Goal: Information Seeking & Learning: Check status

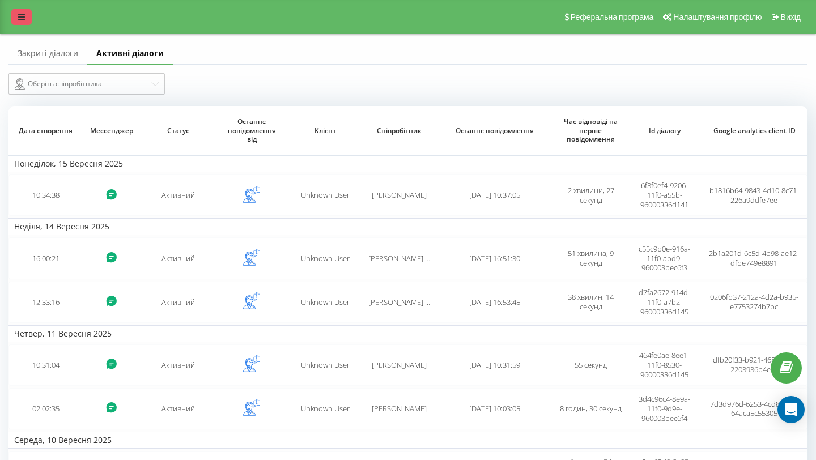
click at [24, 19] on icon at bounding box center [21, 17] width 7 height 8
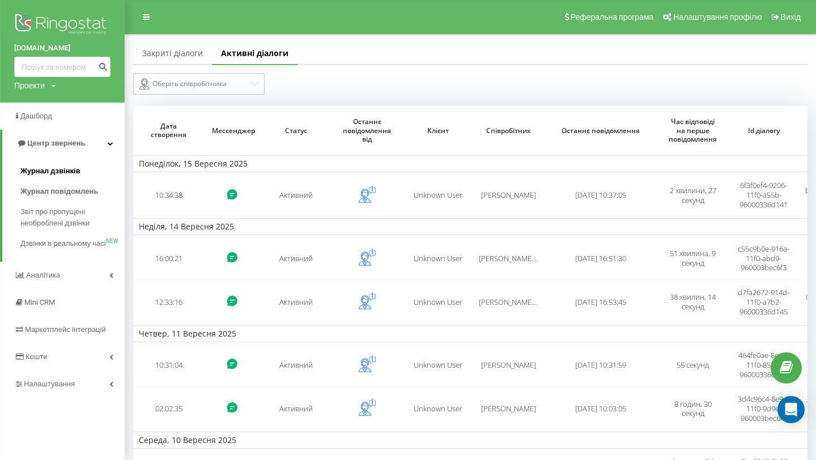
click at [66, 173] on span "Журнал дзвінків" at bounding box center [50, 170] width 60 height 11
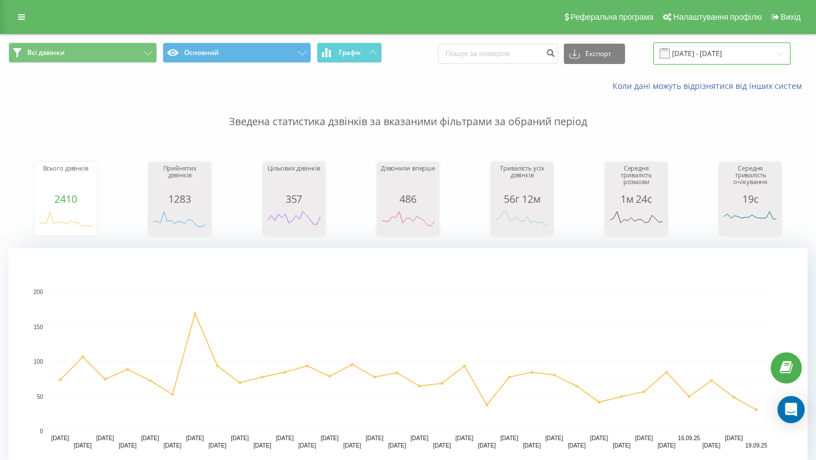
click at [711, 62] on input "[DATE] - [DATE]" at bounding box center [721, 53] width 137 height 22
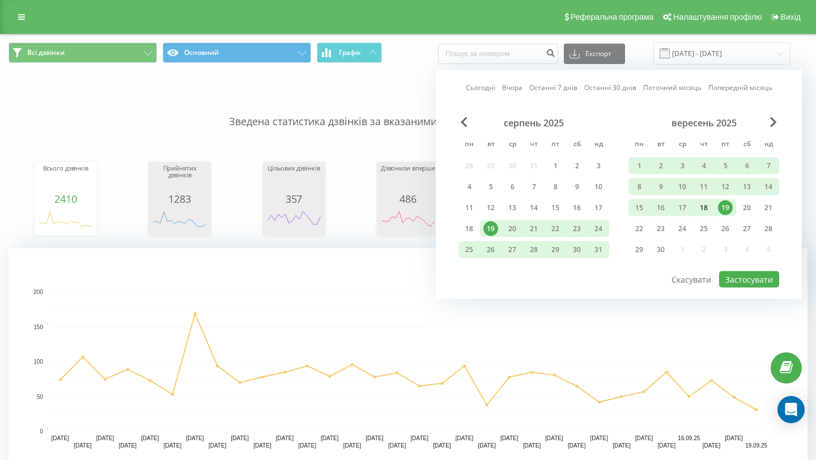
click at [708, 210] on div "18" at bounding box center [703, 208] width 15 height 15
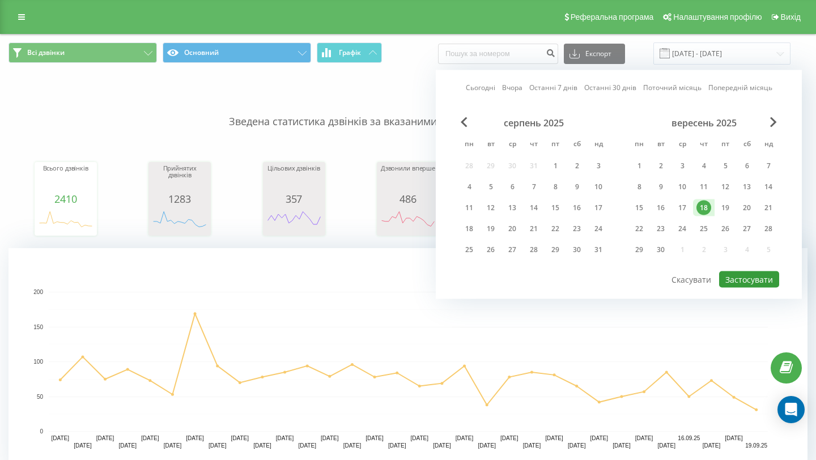
click at [742, 283] on button "Застосувати" at bounding box center [749, 279] width 60 height 16
type input "[DATE] - [DATE]"
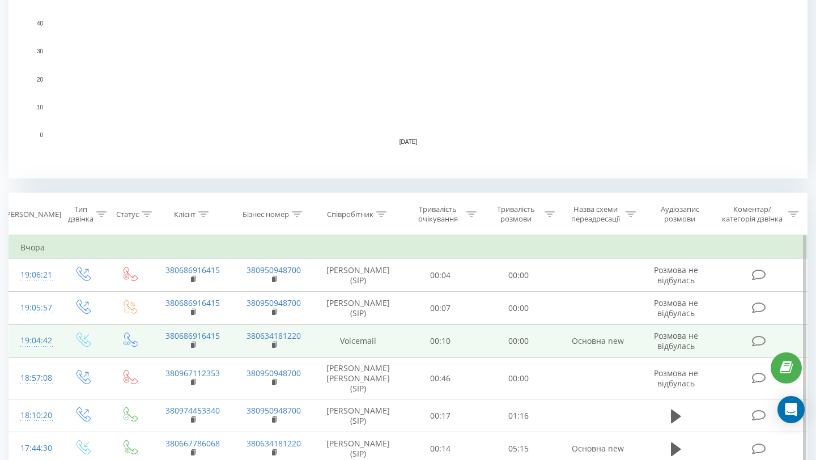
scroll to position [352, 0]
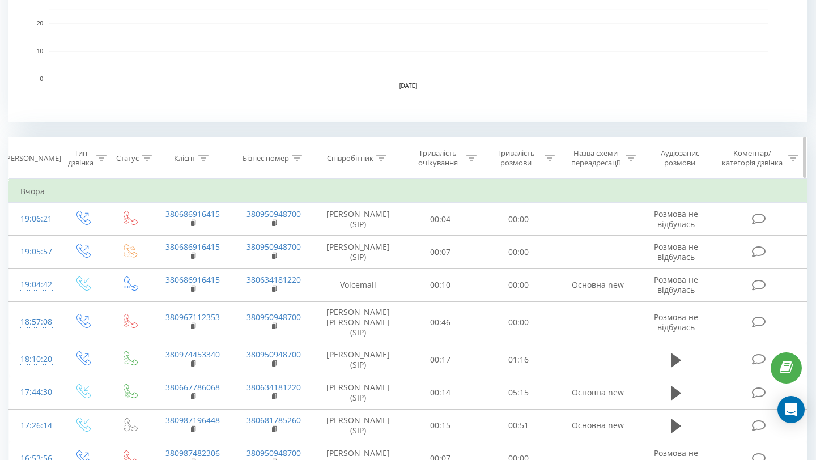
click at [371, 155] on div "Співробітник" at bounding box center [350, 159] width 46 height 10
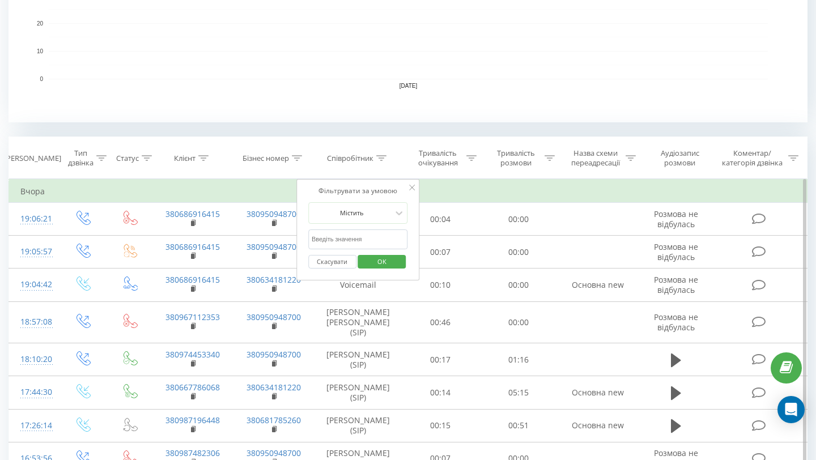
click at [356, 242] on input "text" at bounding box center [358, 239] width 100 height 20
click at [396, 259] on span "OK" at bounding box center [382, 262] width 32 height 18
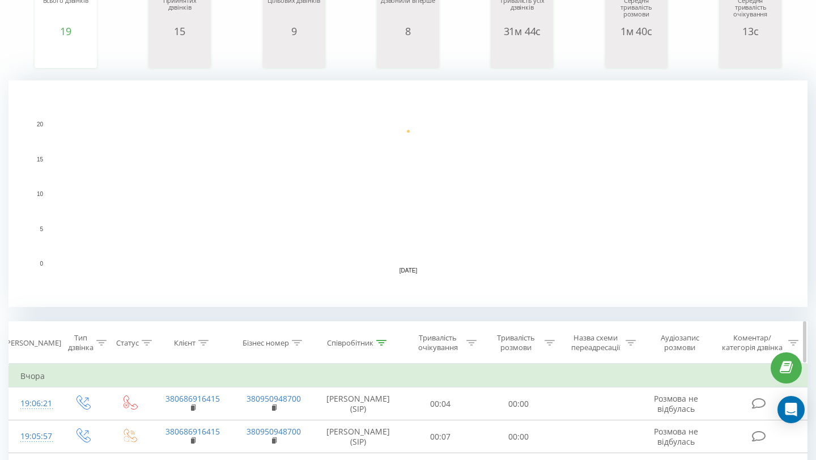
scroll to position [172, 0]
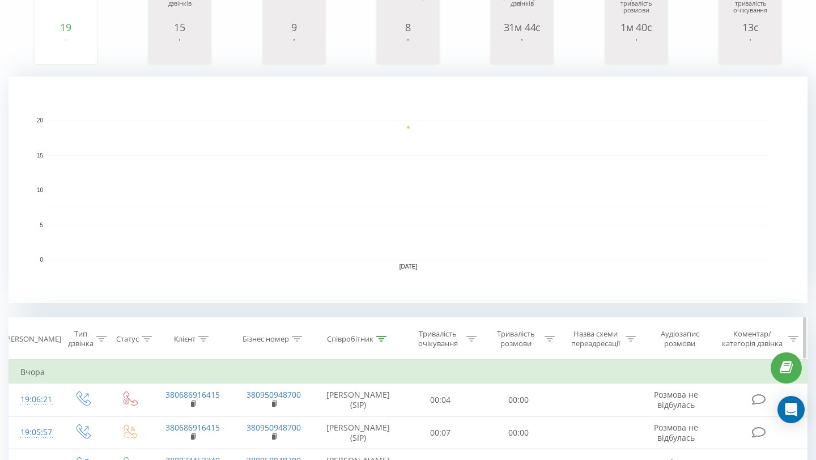
click at [377, 338] on icon at bounding box center [381, 339] width 10 height 6
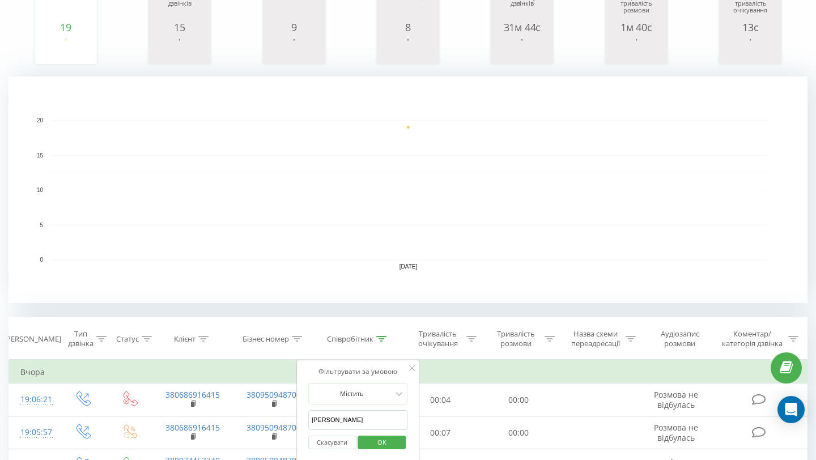
click at [325, 421] on input "[PERSON_NAME]" at bounding box center [358, 420] width 100 height 20
drag, startPoint x: 325, startPoint y: 421, endPoint x: 296, endPoint y: 421, distance: 28.3
click at [296, 421] on div "Фільтрувати за умовою Містить [PERSON_NAME] OK" at bounding box center [357, 411] width 123 height 102
type input "[PERSON_NAME]"
click at [375, 445] on span "OK" at bounding box center [382, 442] width 32 height 18
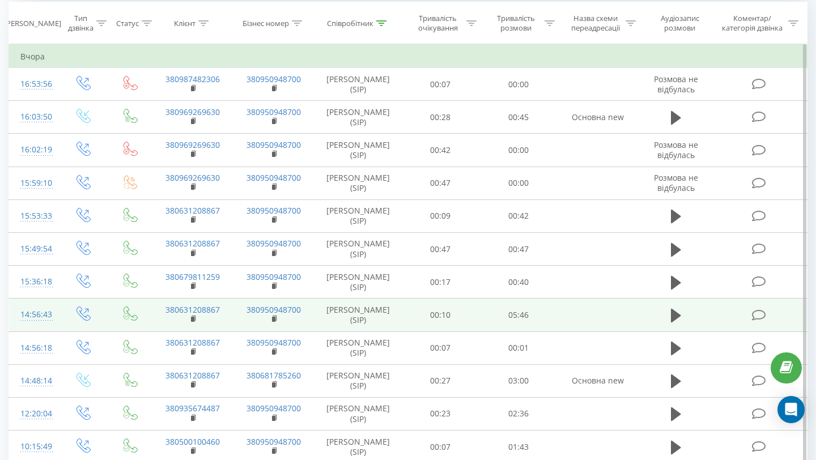
scroll to position [477, 0]
